Goal: Task Accomplishment & Management: Manage account settings

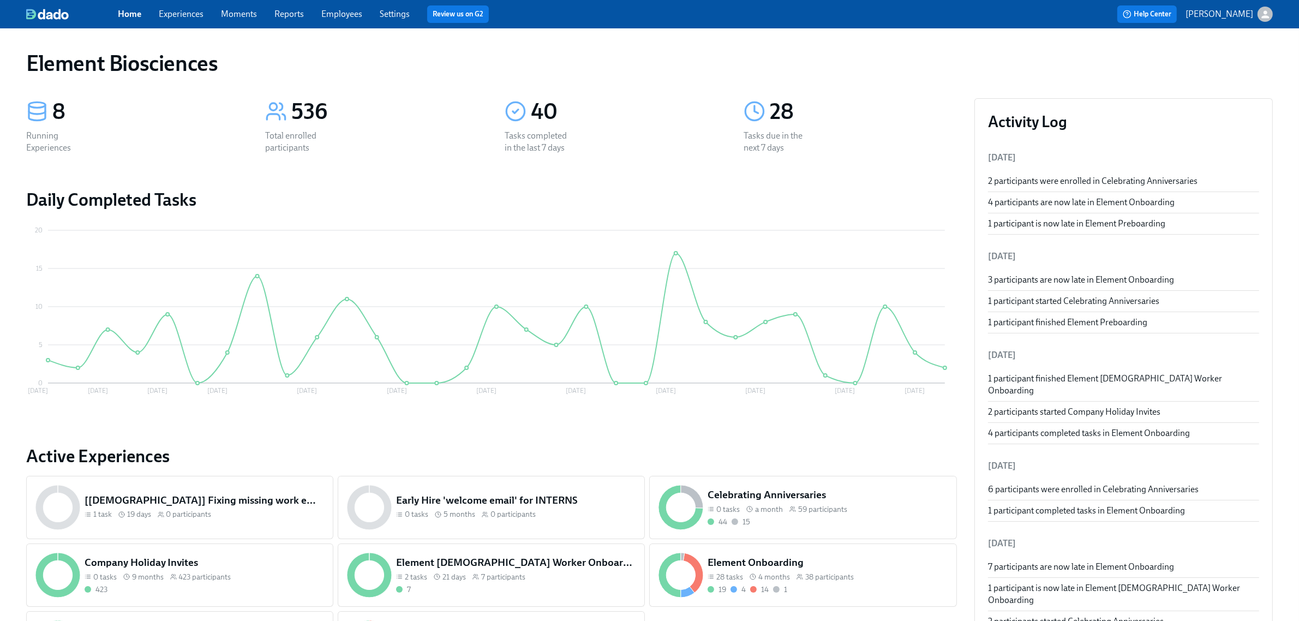
click at [203, 17] on link "Experiences" at bounding box center [181, 14] width 45 height 10
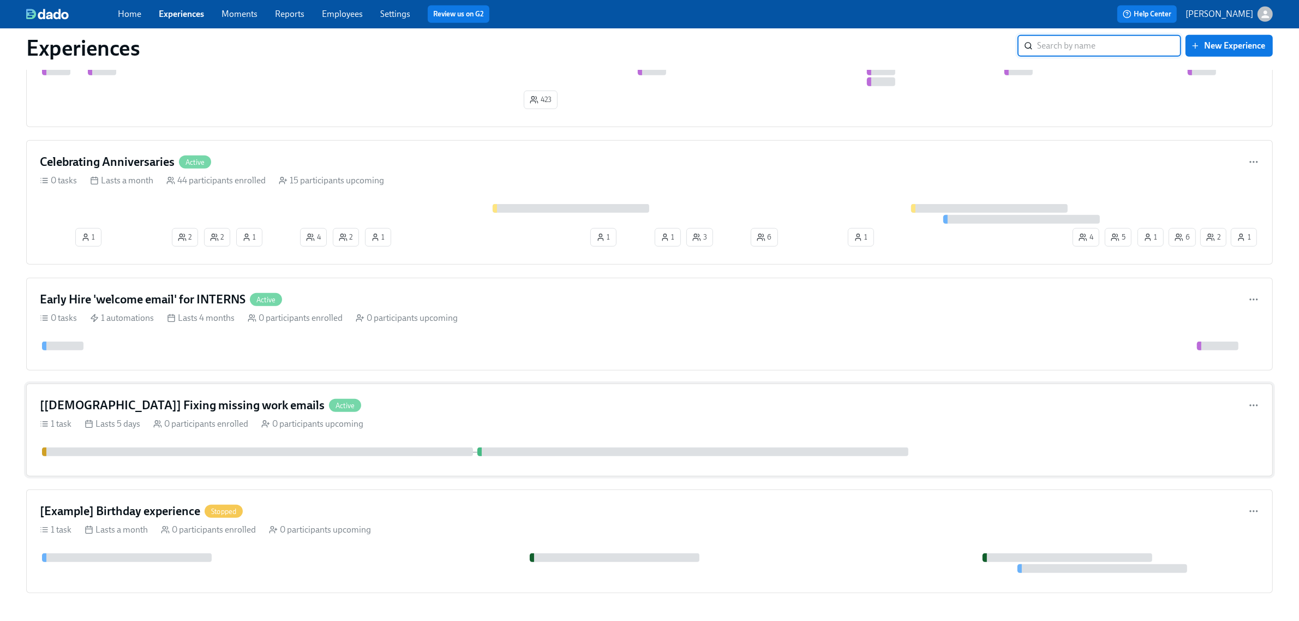
scroll to position [919, 0]
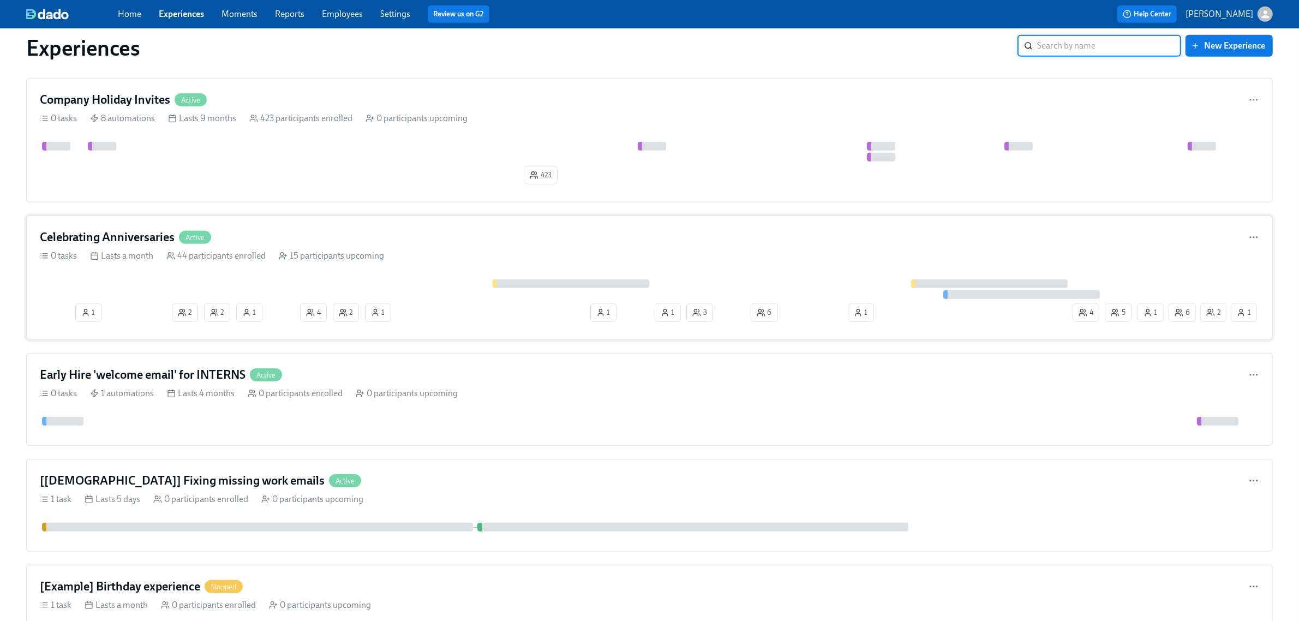
click at [415, 274] on div "Celebrating Anniversaries Active 0 tasks Lasts a month 44 participants enrolled…" at bounding box center [649, 278] width 1247 height 124
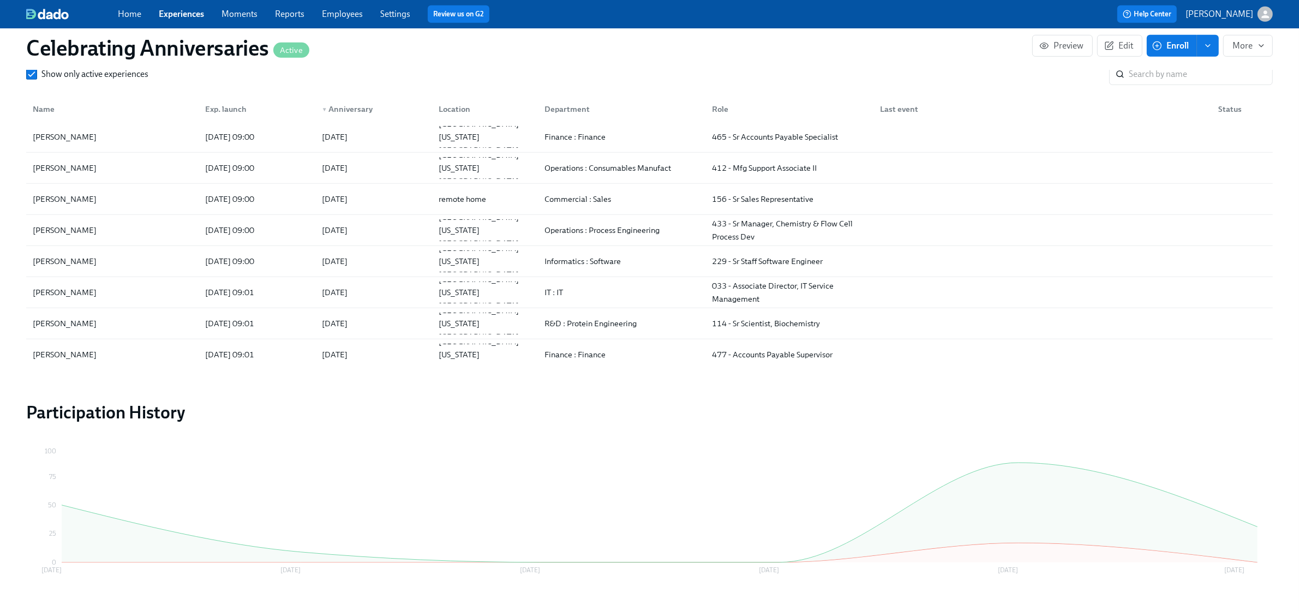
scroll to position [1160, 0]
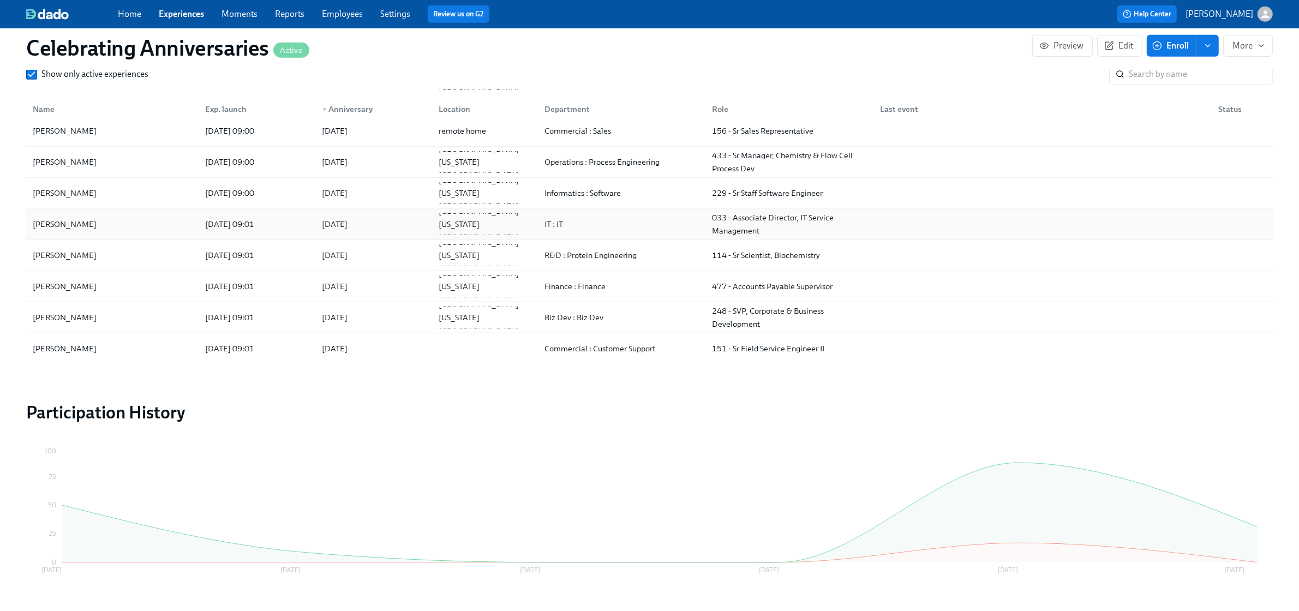
click at [157, 235] on div "[PERSON_NAME]" at bounding box center [112, 224] width 168 height 22
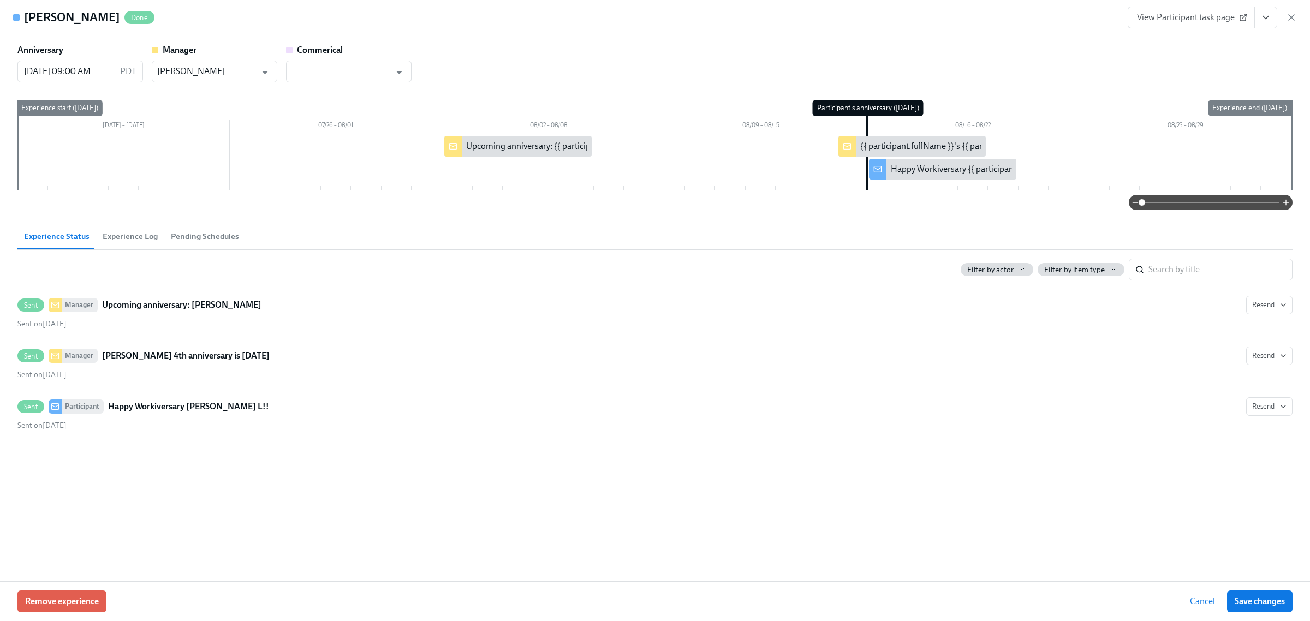
click at [1284, 18] on div "View Participant task page" at bounding box center [1211, 18] width 169 height 22
click at [1286, 17] on icon "button" at bounding box center [1291, 17] width 11 height 11
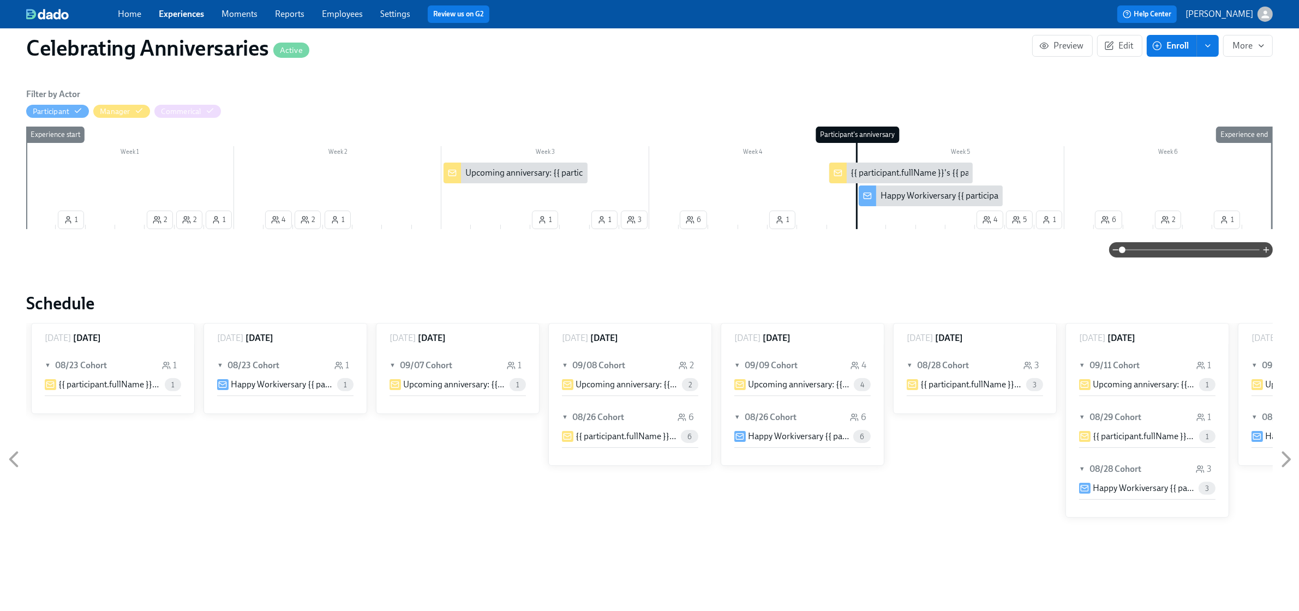
scroll to position [856, 0]
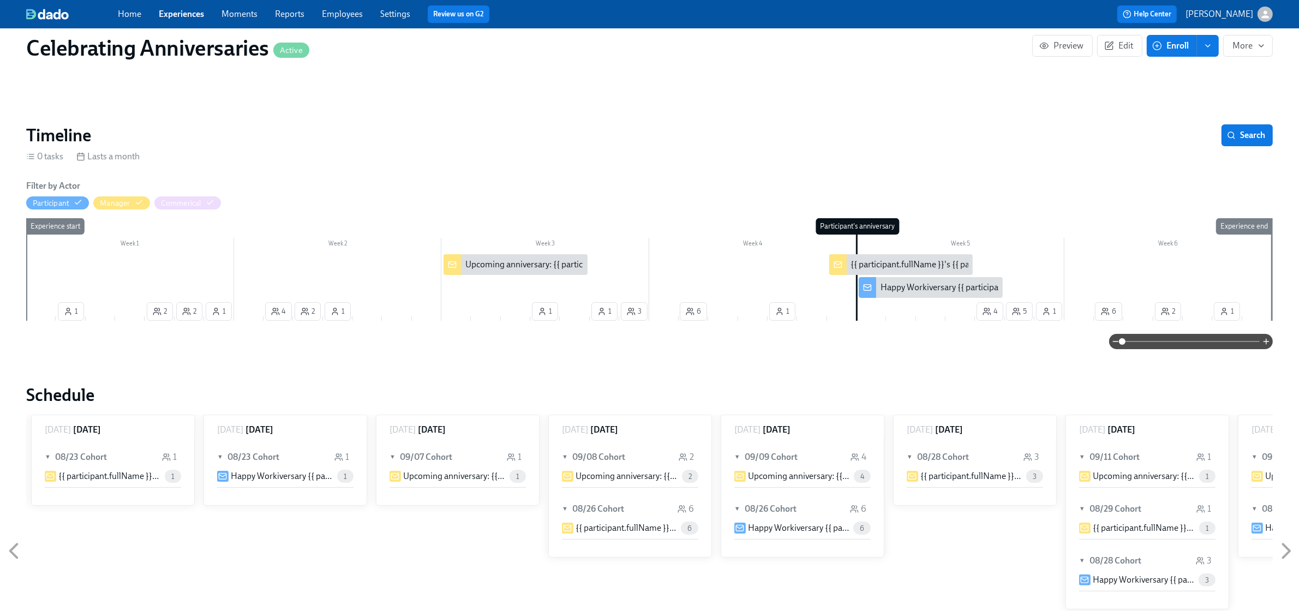
click at [576, 274] on div at bounding box center [649, 277] width 1246 height 46
click at [539, 266] on div "Upcoming anniversary: {{ participant.fullName }}" at bounding box center [556, 265] width 182 height 12
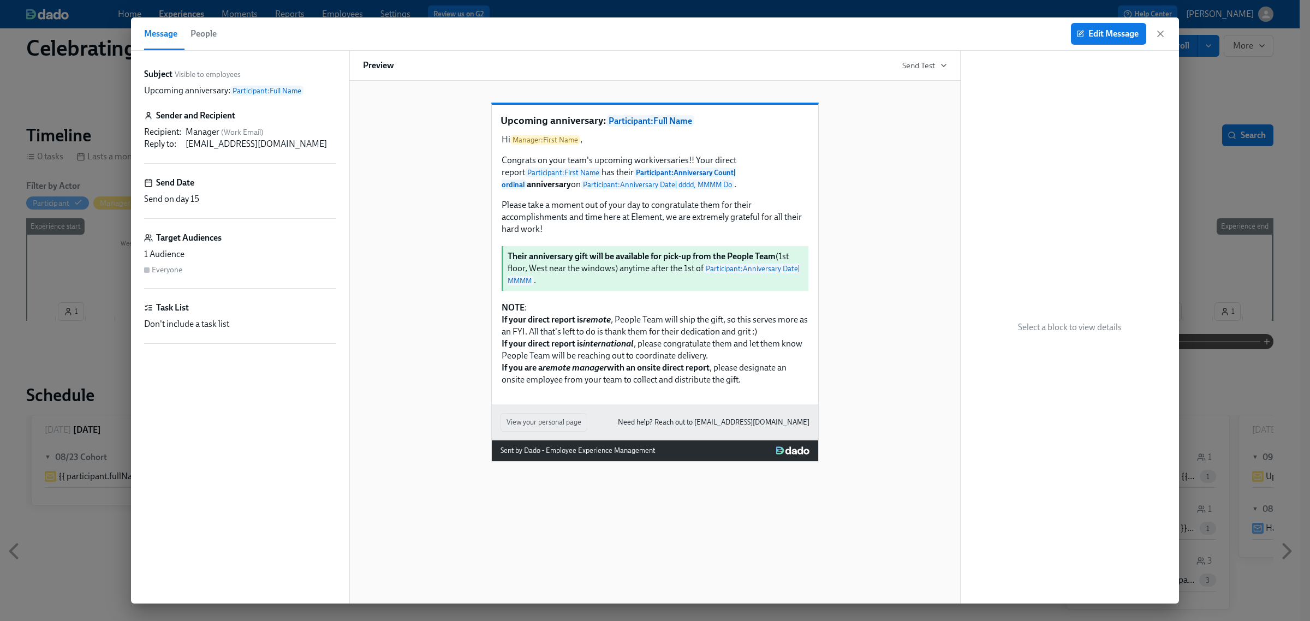
click at [1152, 34] on div "Edit Message" at bounding box center [1118, 34] width 95 height 22
click at [1164, 35] on icon "button" at bounding box center [1160, 33] width 11 height 11
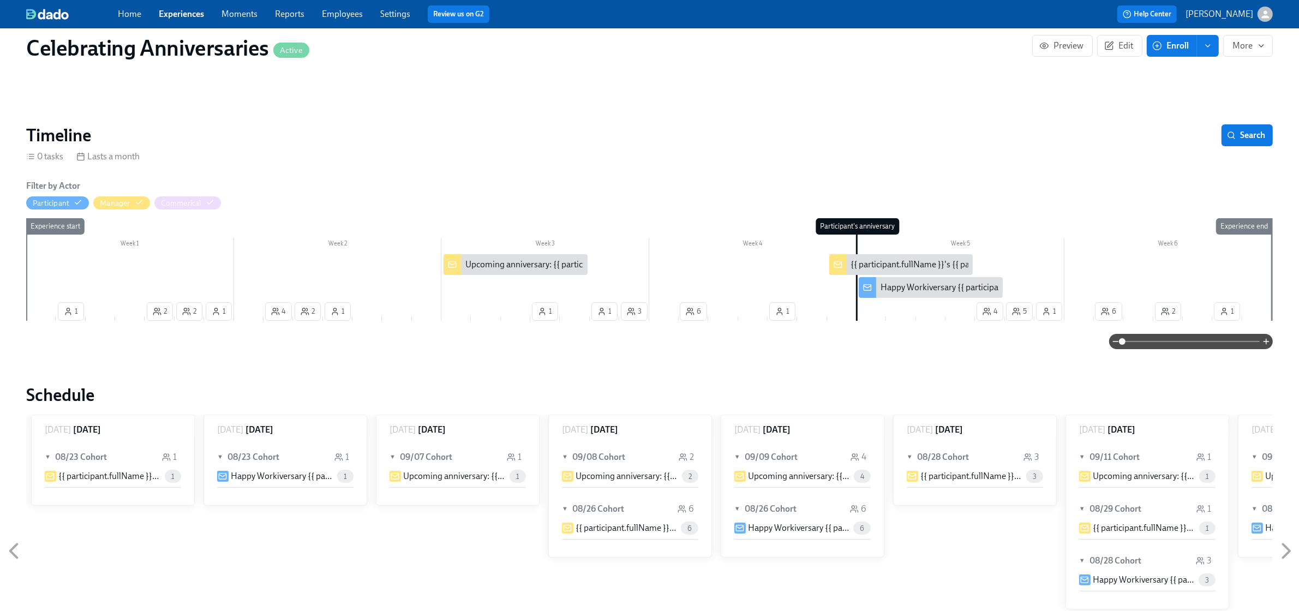
click at [939, 259] on div "{{ participant.fullName }}'s {{ participant.calculatedFields.anniversary.count …" at bounding box center [1051, 265] width 401 height 12
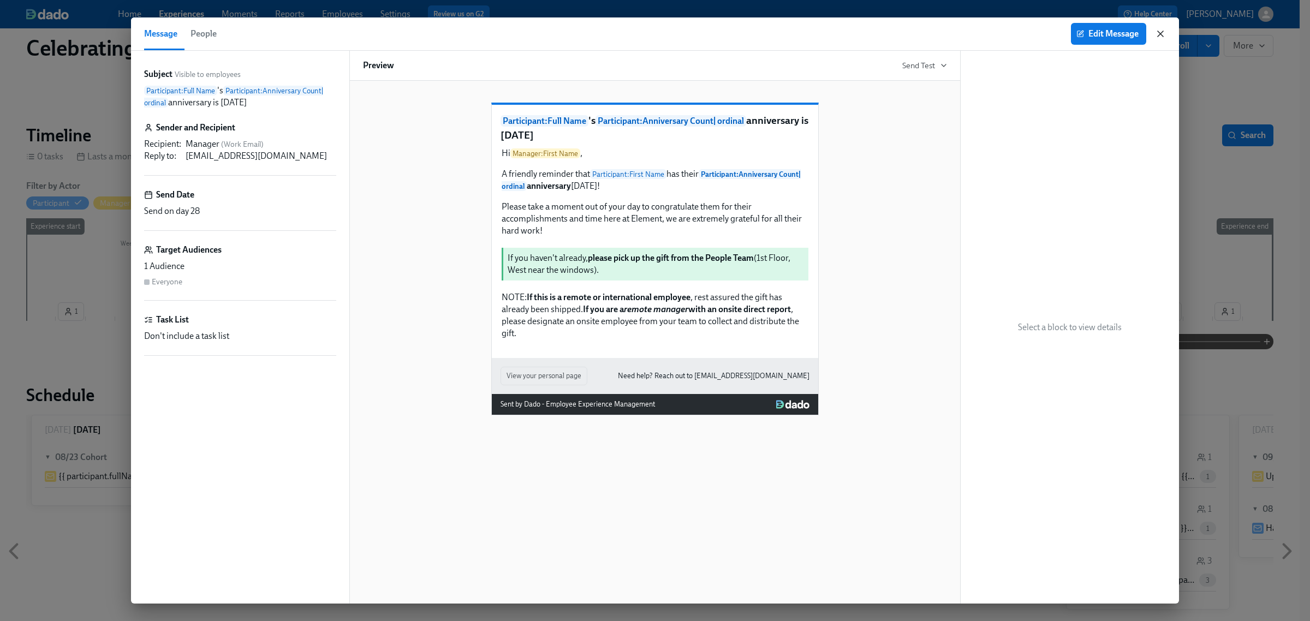
click at [1164, 36] on icon "button" at bounding box center [1160, 33] width 11 height 11
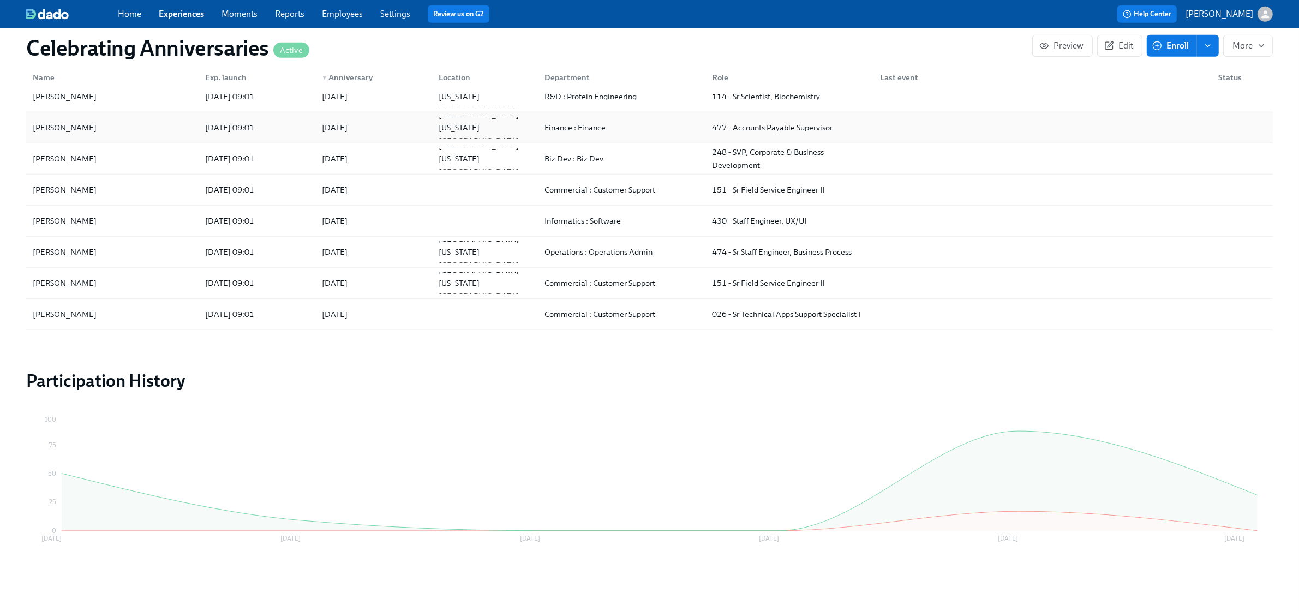
scroll to position [1228, 0]
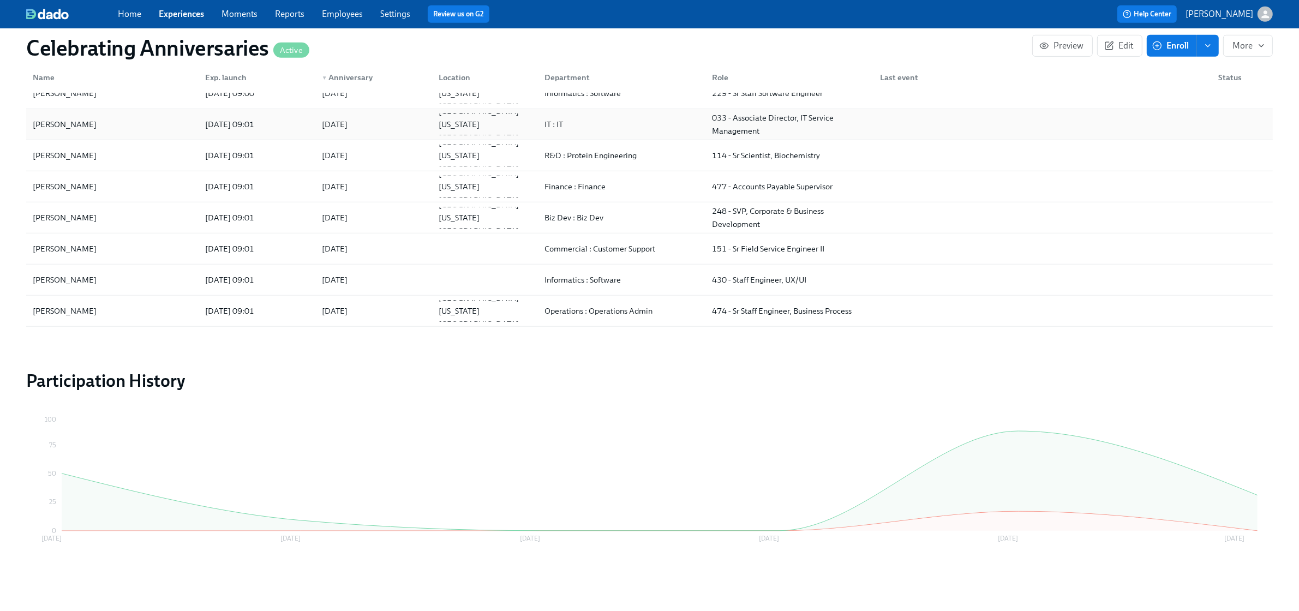
click at [148, 134] on div "[PERSON_NAME]" at bounding box center [112, 124] width 168 height 22
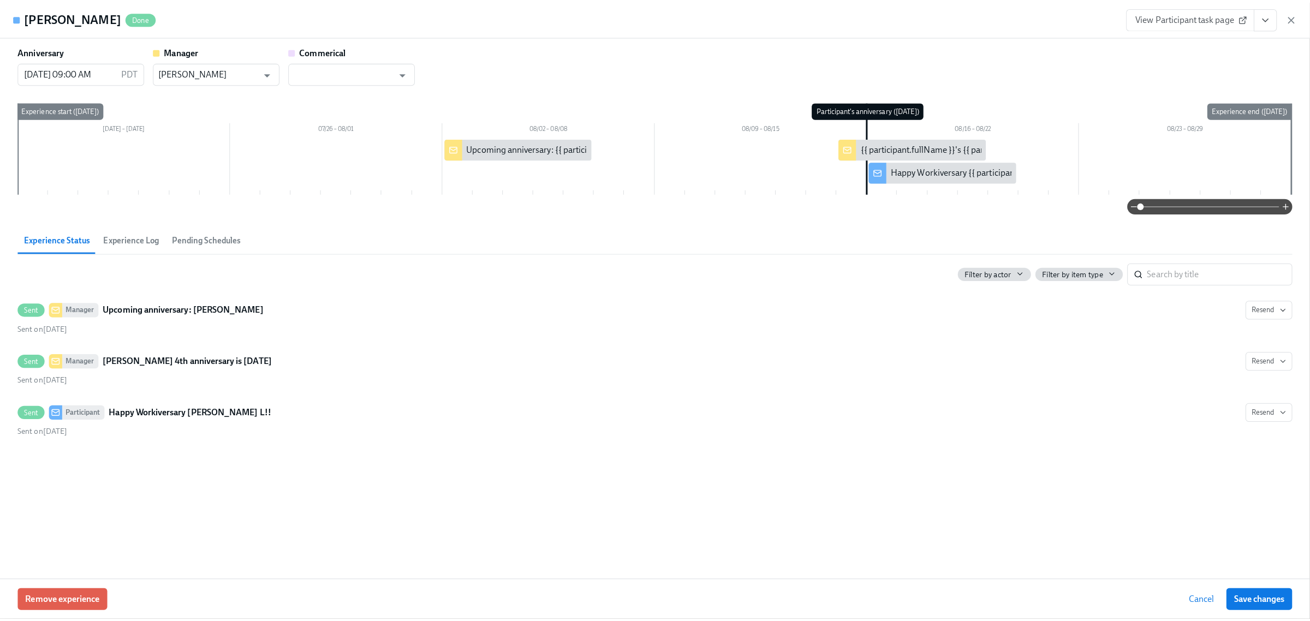
scroll to position [840, 0]
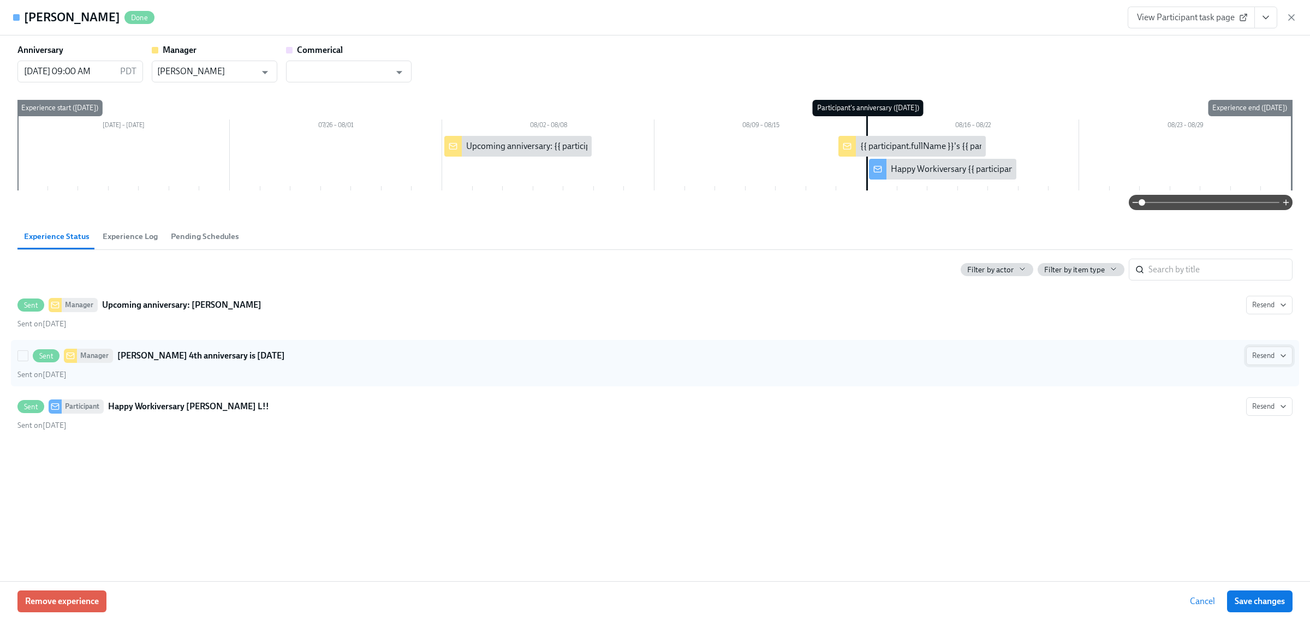
click at [1259, 357] on span "Resend" at bounding box center [1269, 355] width 34 height 11
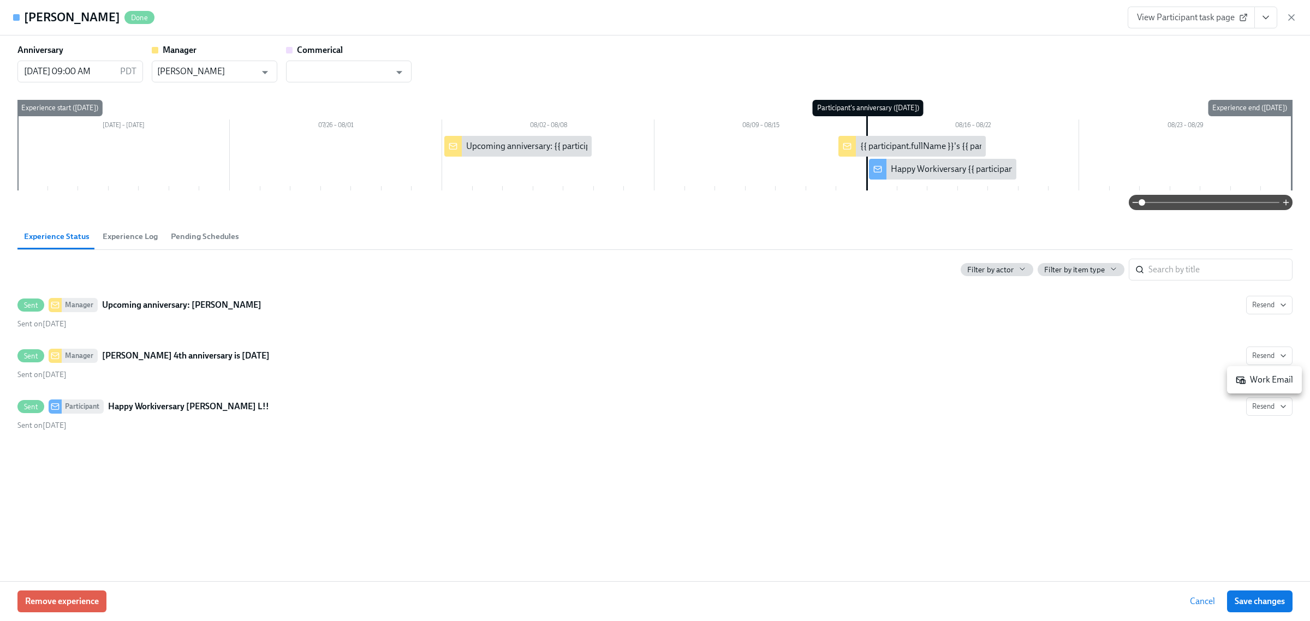
click at [1245, 376] on div "Work Email" at bounding box center [1263, 380] width 57 height 12
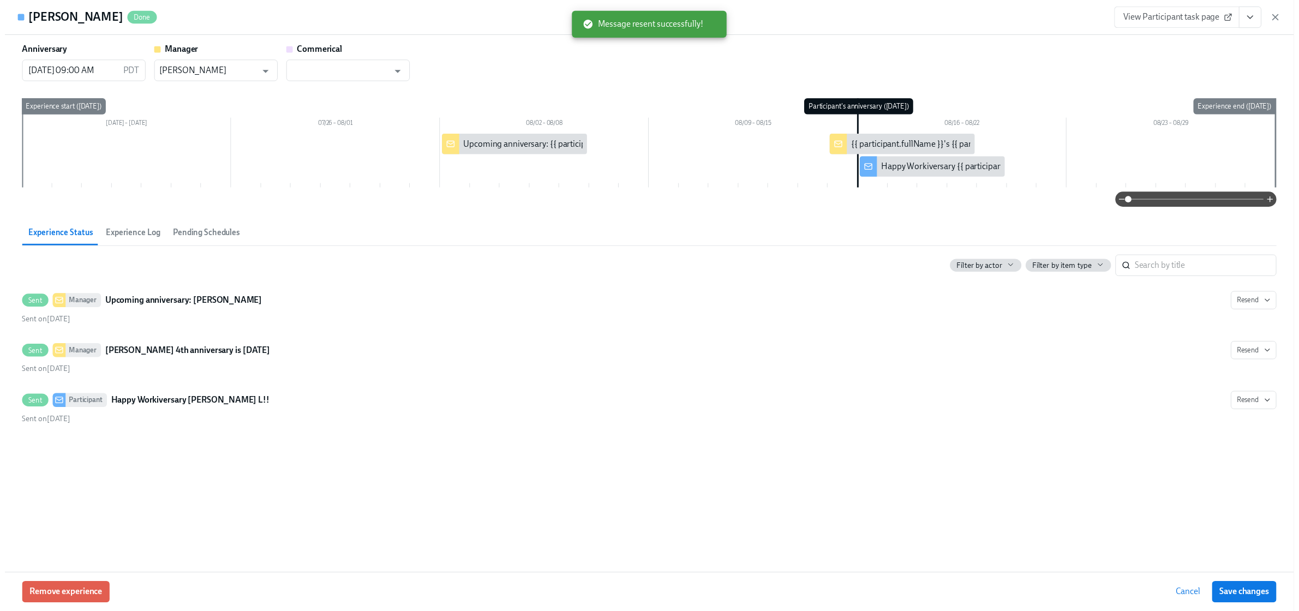
scroll to position [0, 7020]
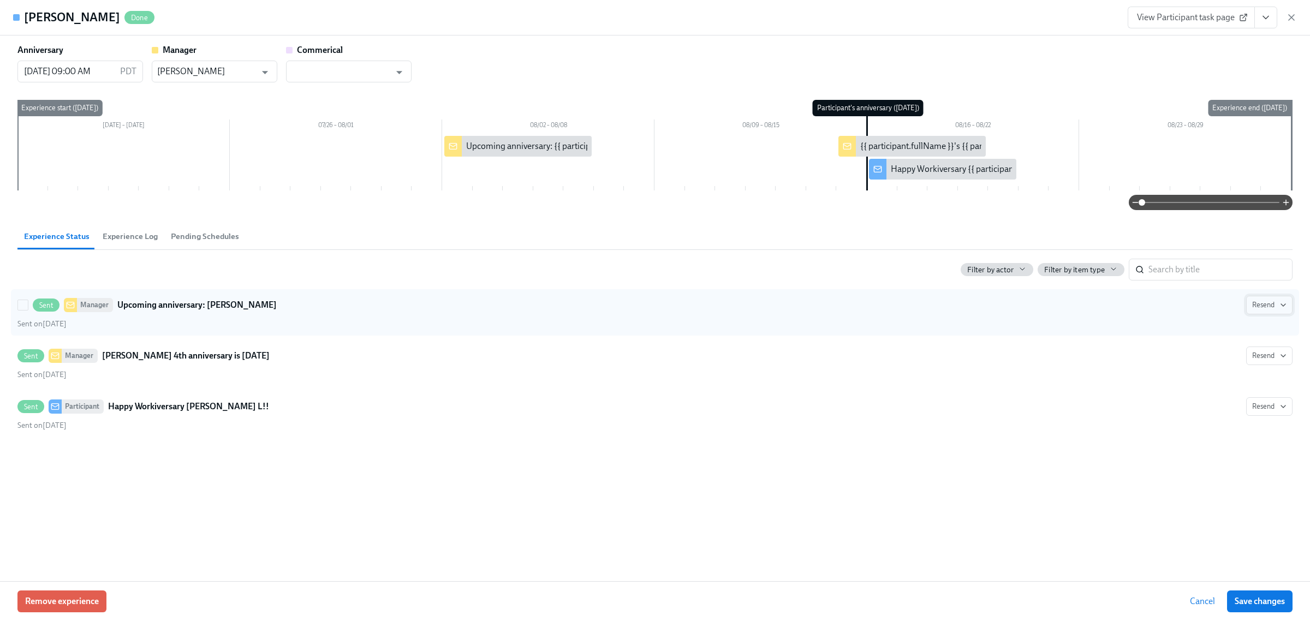
click at [1264, 298] on button "Resend" at bounding box center [1269, 305] width 46 height 19
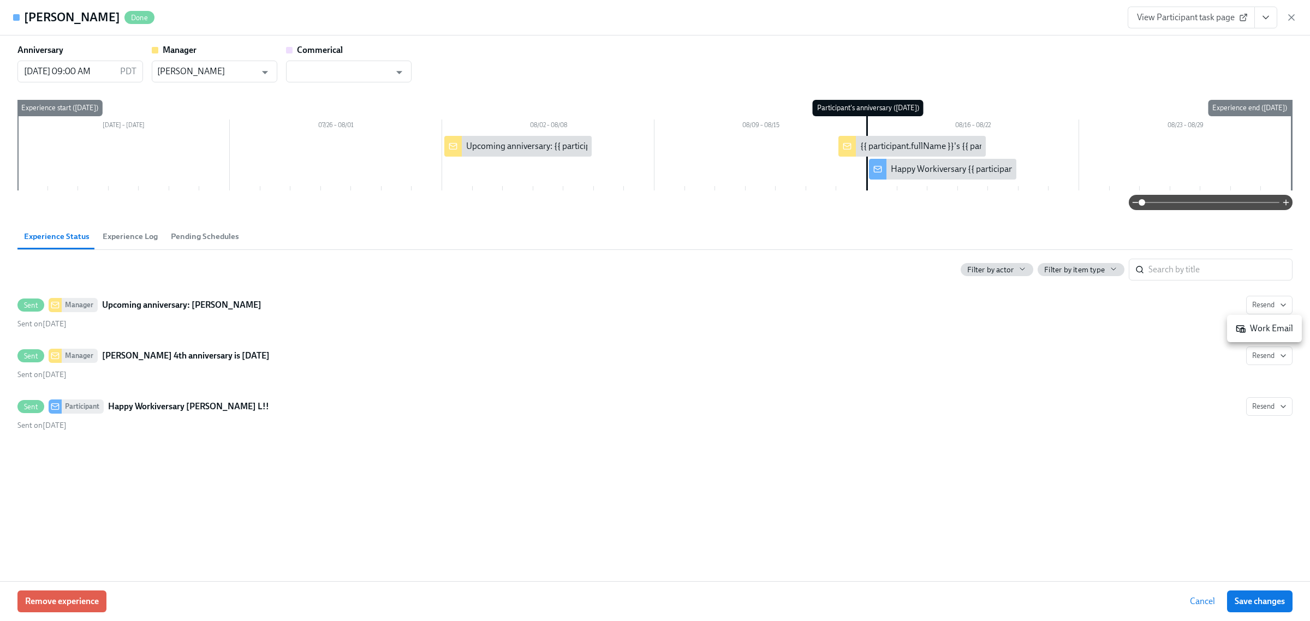
click at [1238, 322] on div "Work Email" at bounding box center [1263, 328] width 57 height 12
click at [1247, 606] on span "Save changes" at bounding box center [1259, 601] width 50 height 11
click at [1289, 23] on div "View Participant task page" at bounding box center [1211, 18] width 169 height 22
click at [1291, 17] on icon "button" at bounding box center [1290, 17] width 5 height 5
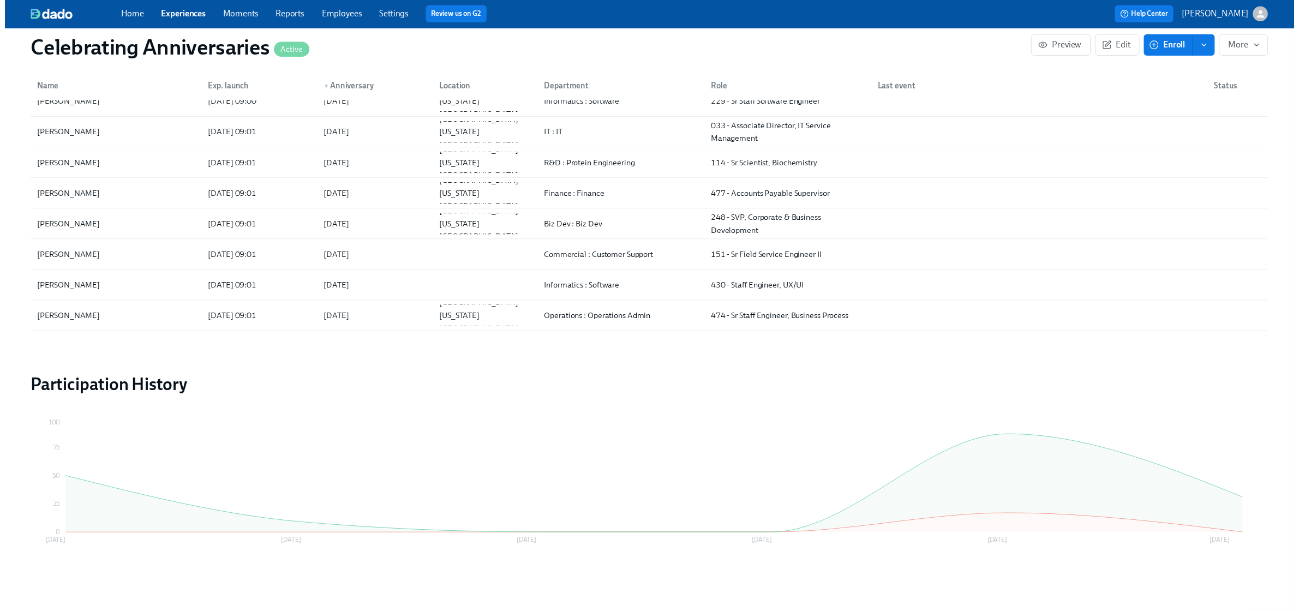
scroll to position [0, 7010]
